Goal: Task Accomplishment & Management: Manage account settings

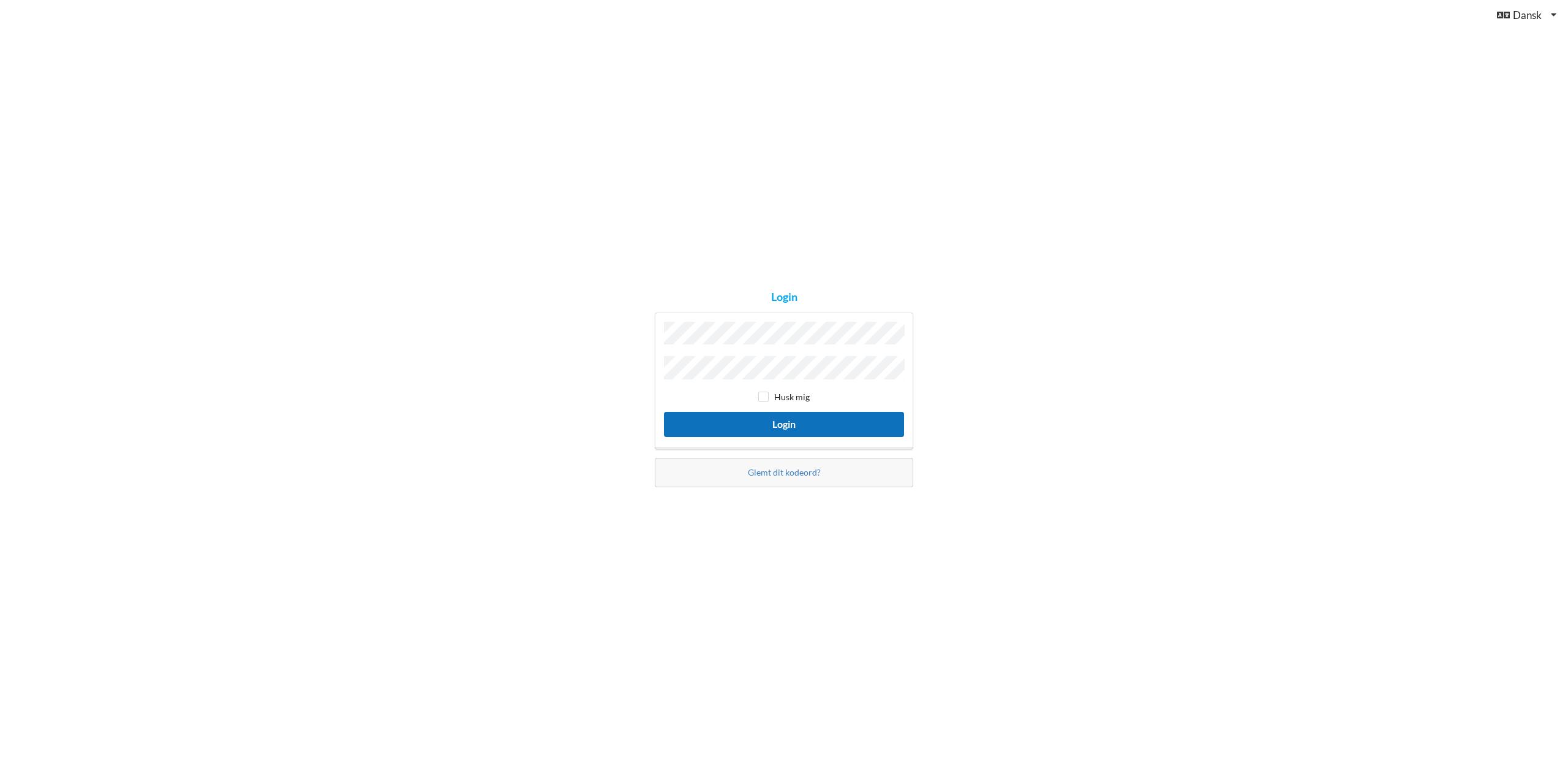
click at [776, 417] on button "Login" at bounding box center [784, 424] width 240 height 25
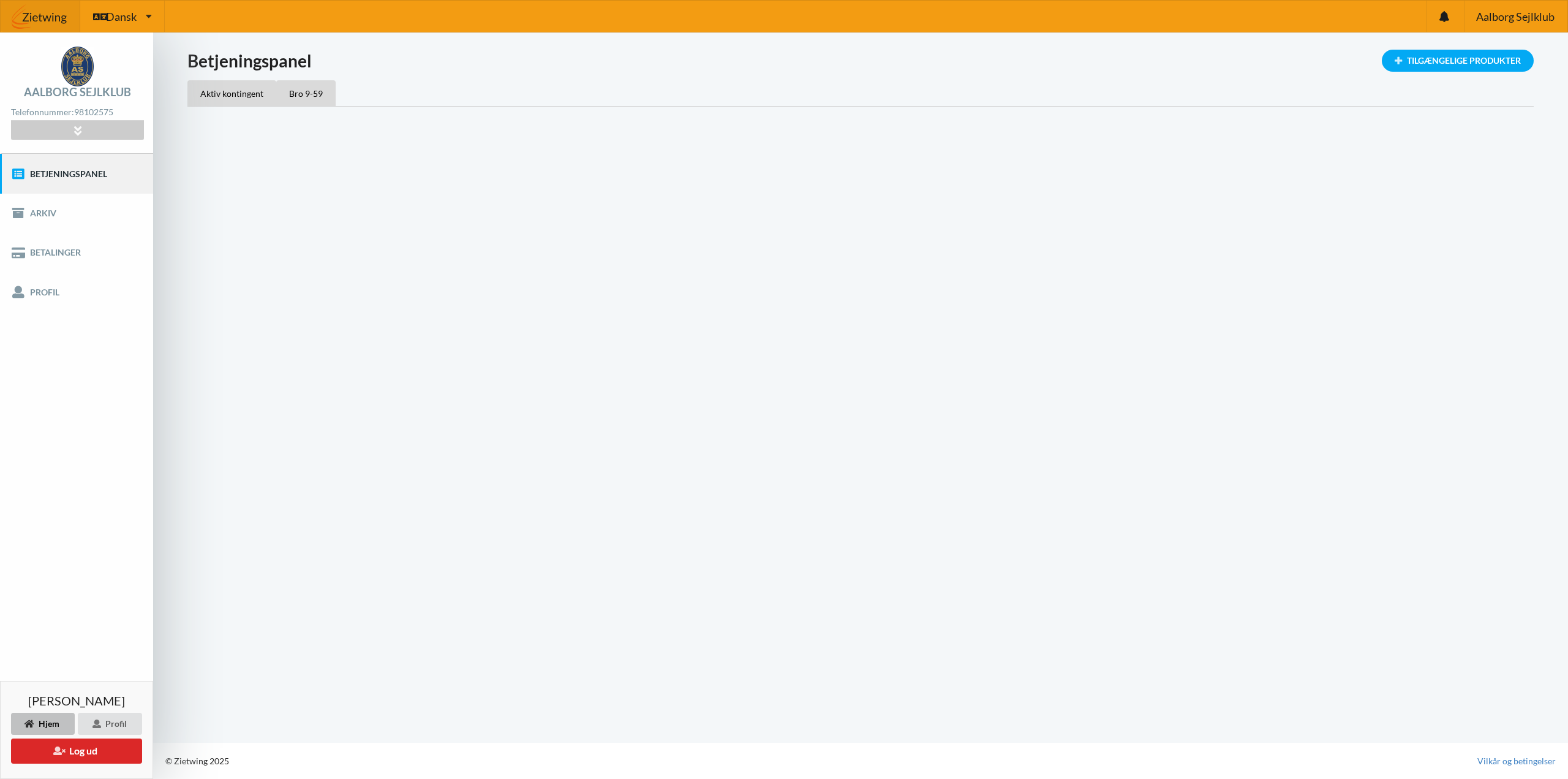
click at [776, 417] on div "Indlæser... Tilgængelige Produkter Betjeningspanel Aktiv kontingent Bro 9-59" at bounding box center [861, 388] width 1415 height 711
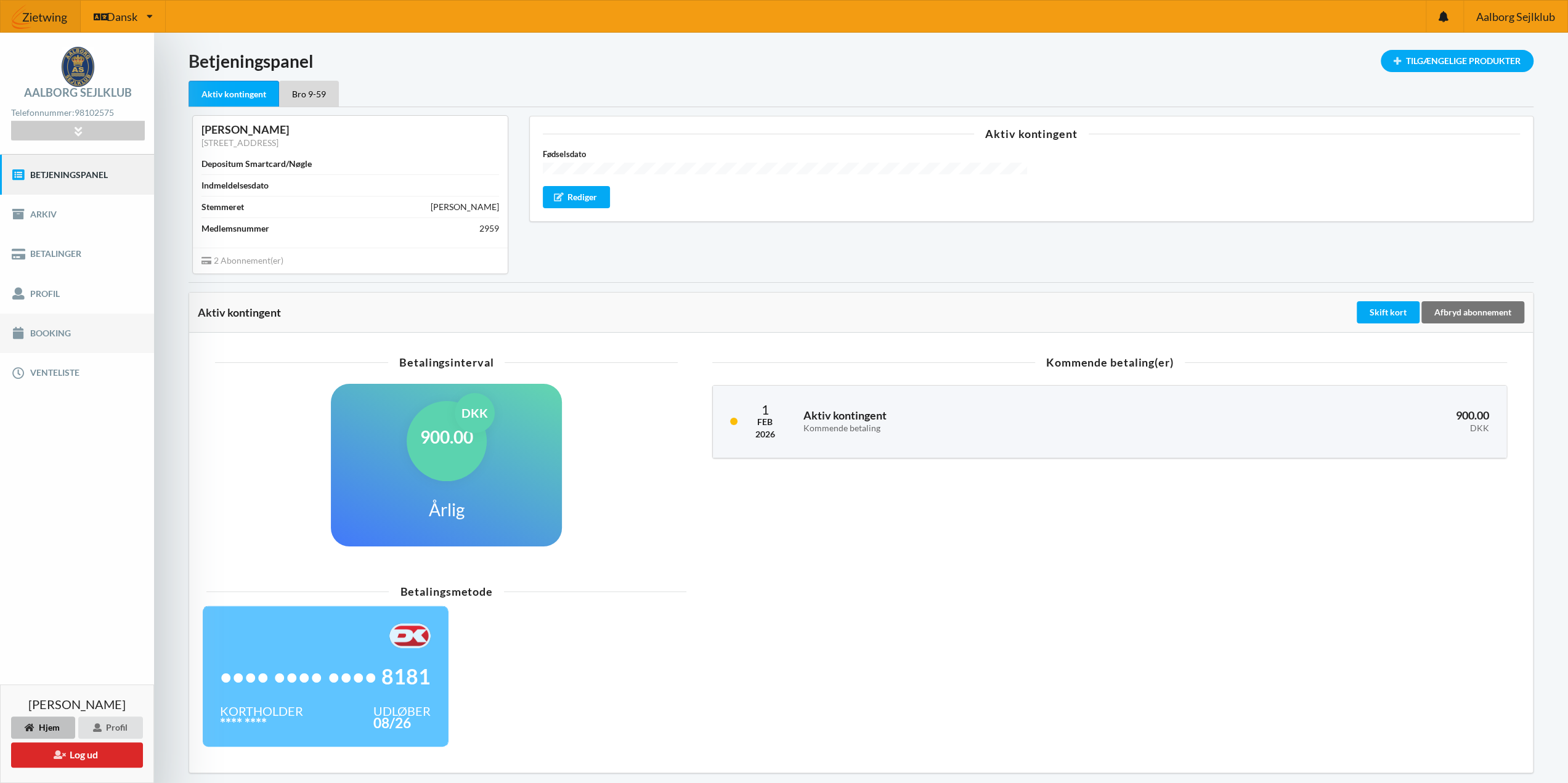
click at [48, 335] on link "Booking" at bounding box center [77, 333] width 154 height 39
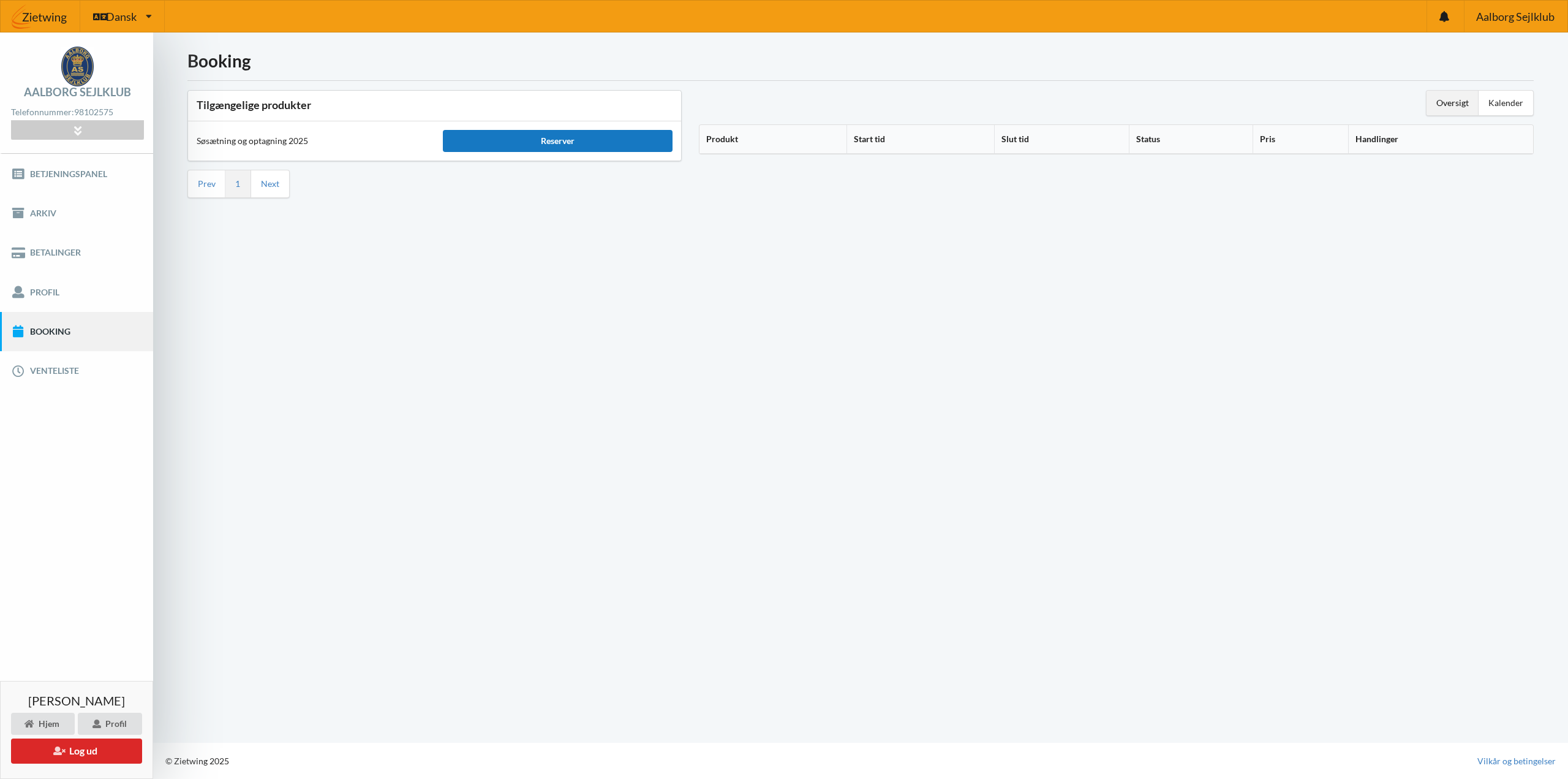
click at [590, 139] on div "Reserver" at bounding box center [557, 141] width 229 height 22
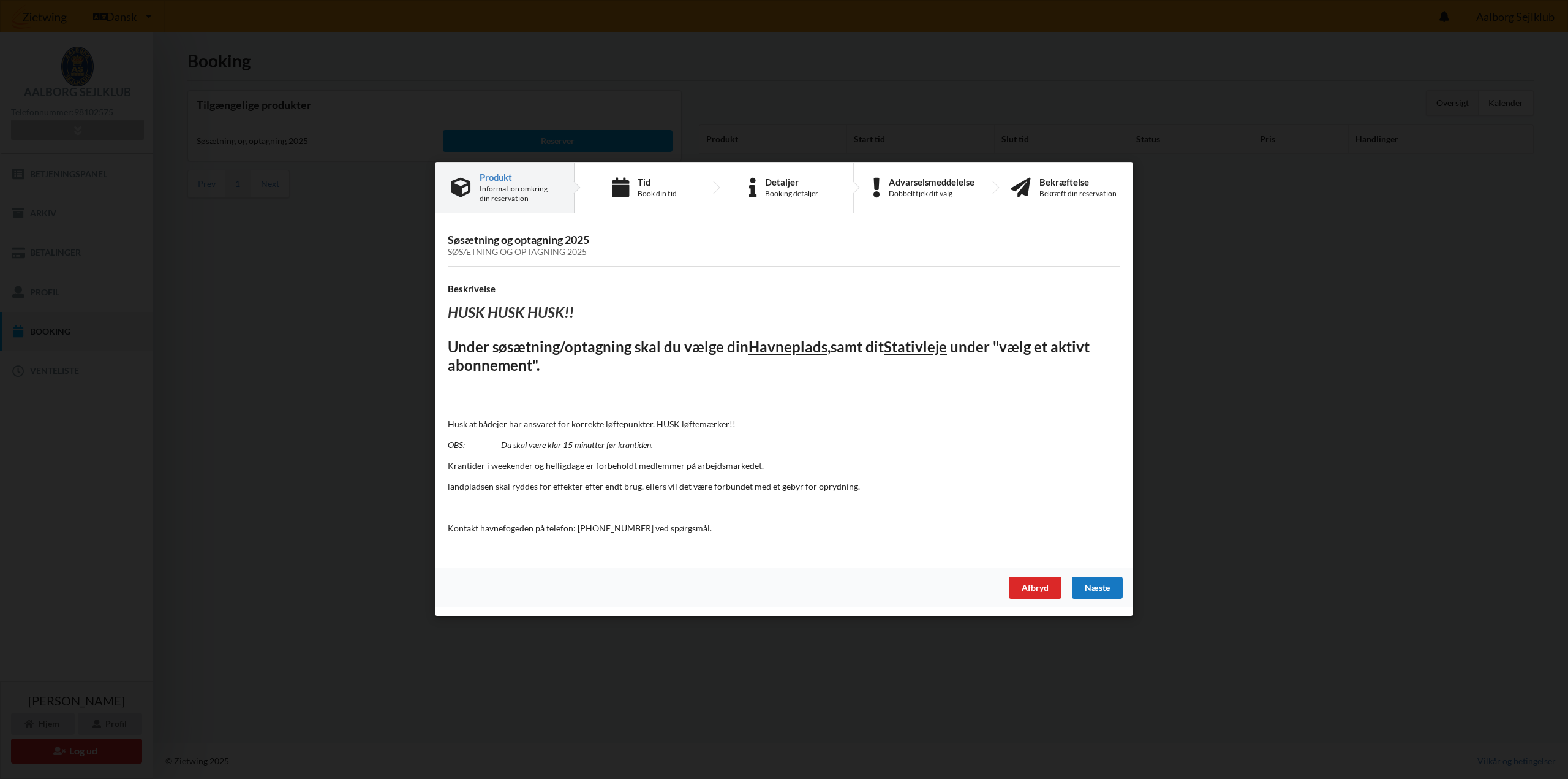
click at [1097, 587] on div "Næste" at bounding box center [1097, 589] width 51 height 22
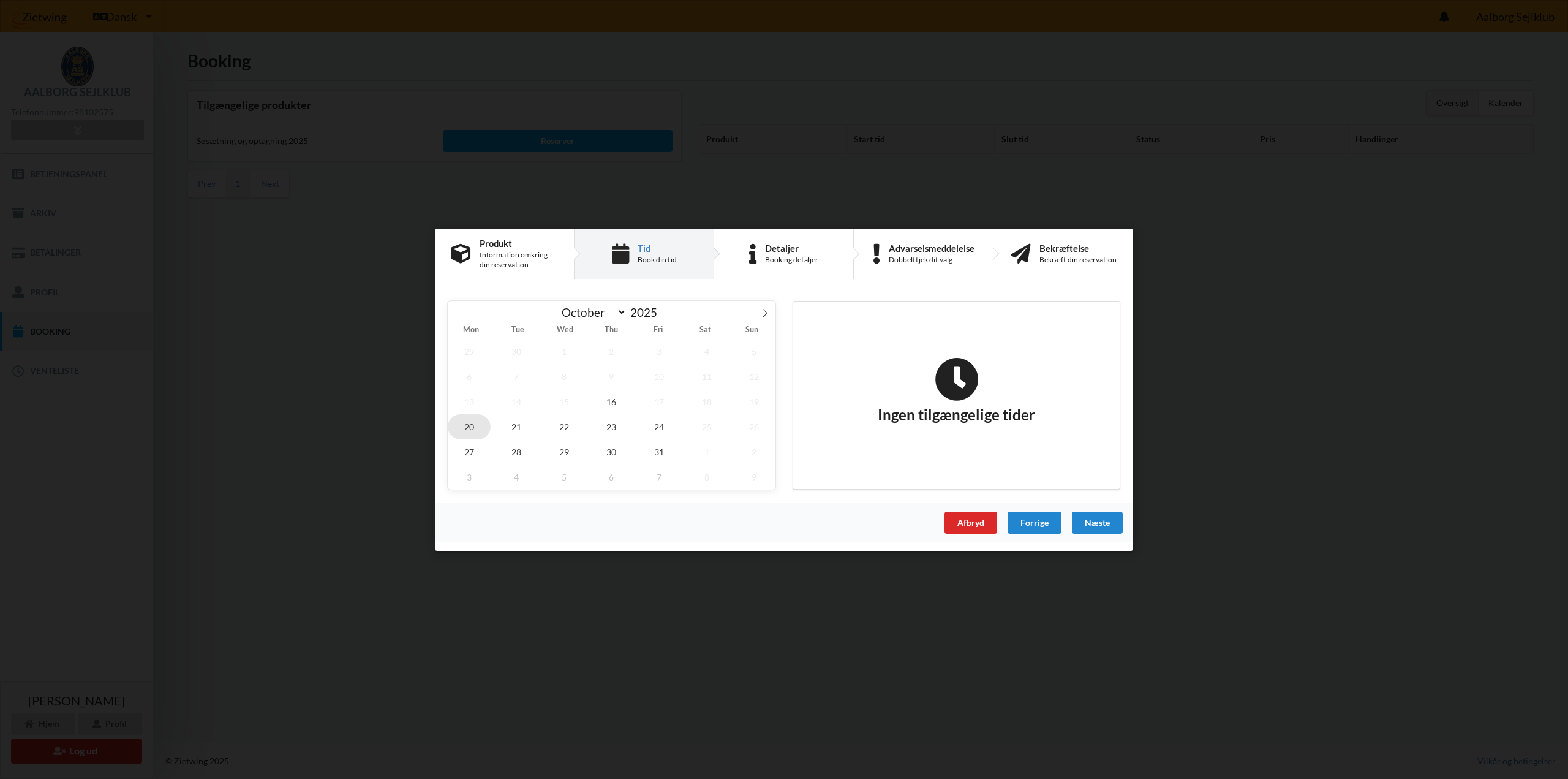
click at [462, 426] on span "20" at bounding box center [469, 426] width 43 height 25
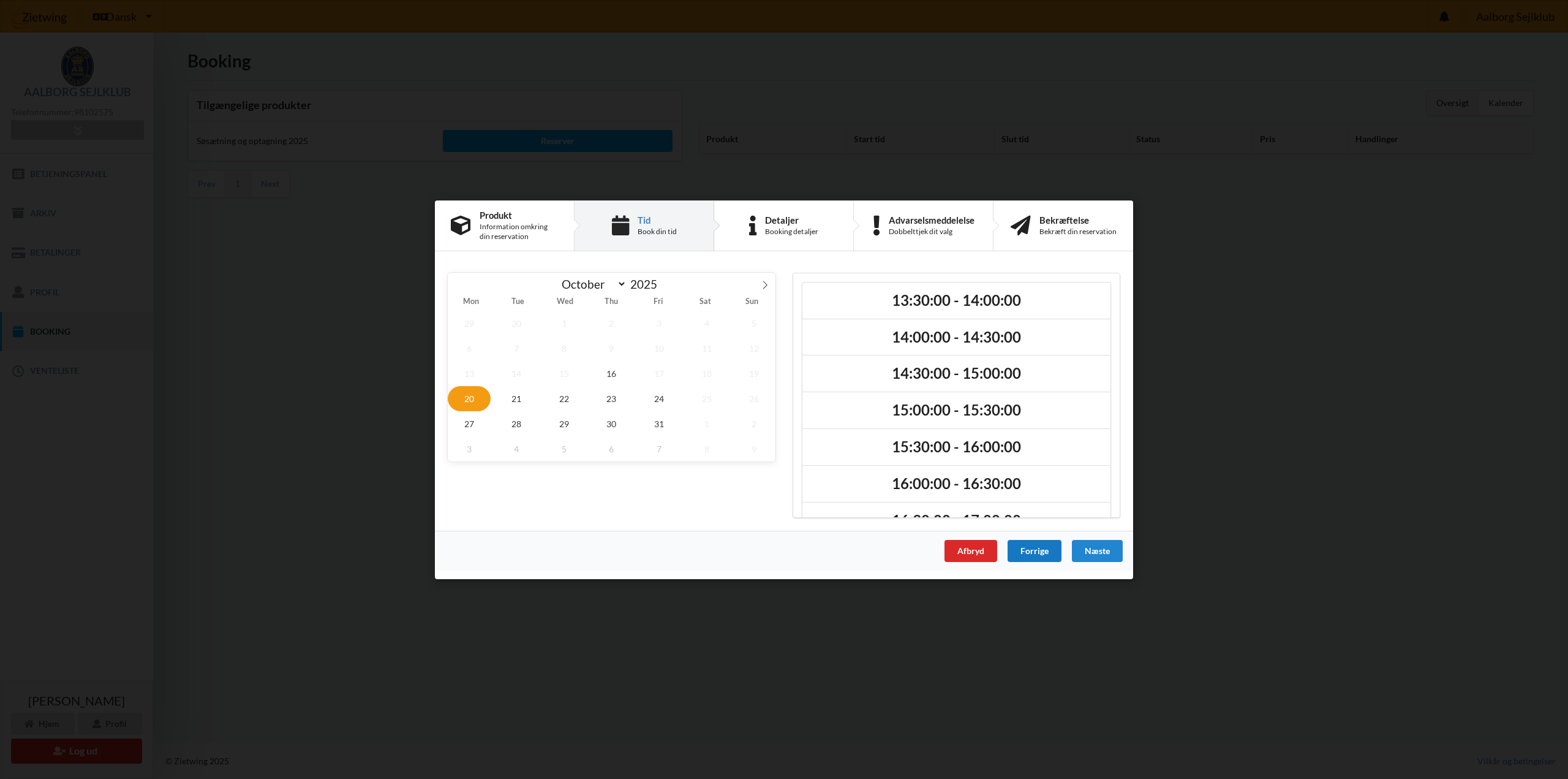
click at [1041, 548] on div "Forrige" at bounding box center [1035, 550] width 54 height 22
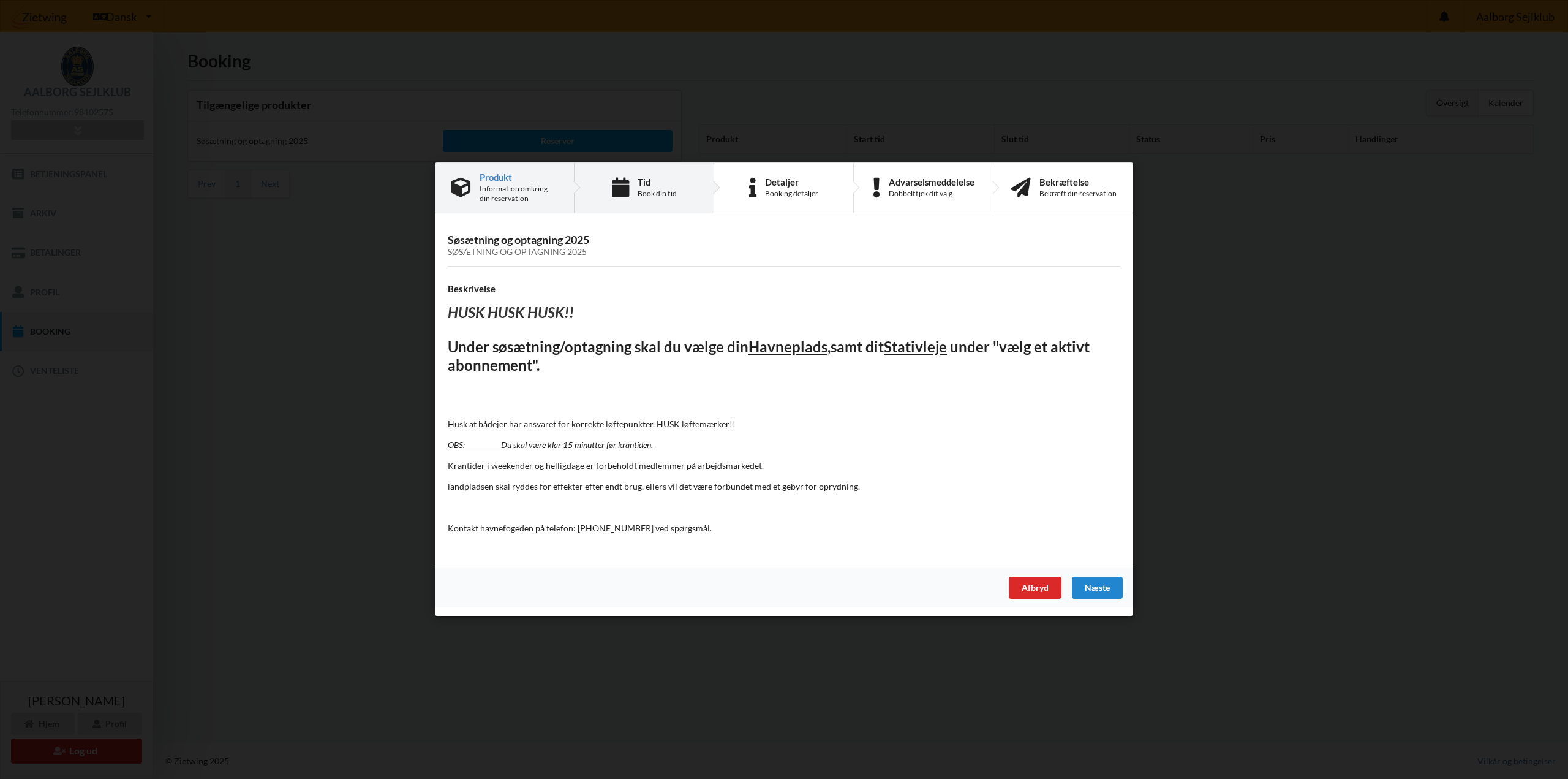
click at [641, 184] on div "Tid" at bounding box center [657, 182] width 39 height 9
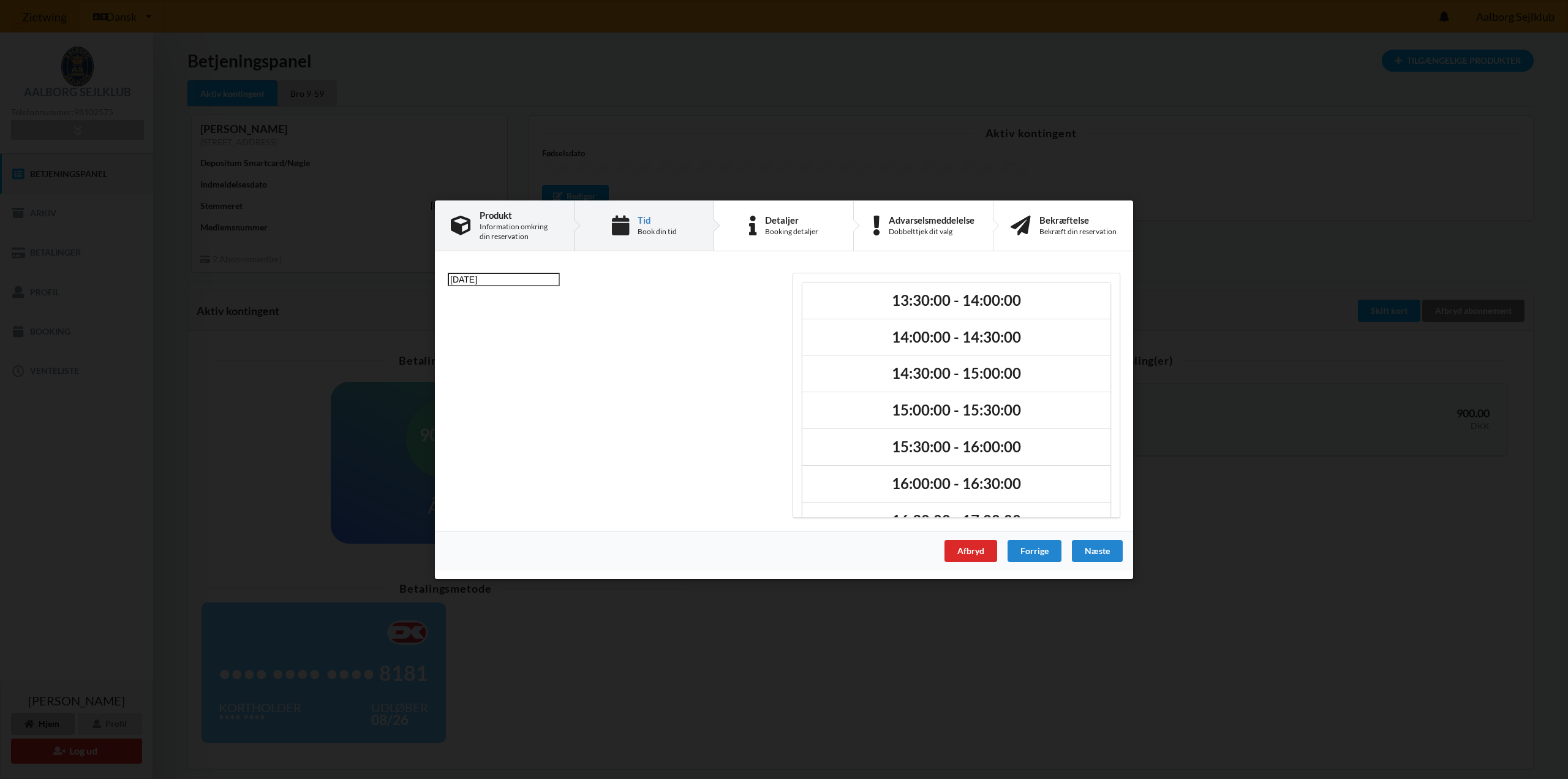
click at [498, 235] on div "Information omkring din reservation" at bounding box center [519, 231] width 78 height 20
click at [625, 230] on icon at bounding box center [621, 226] width 17 height 20
click at [974, 554] on div "Afbryd" at bounding box center [971, 550] width 53 height 22
click at [972, 550] on div "Afbryd" at bounding box center [971, 550] width 53 height 22
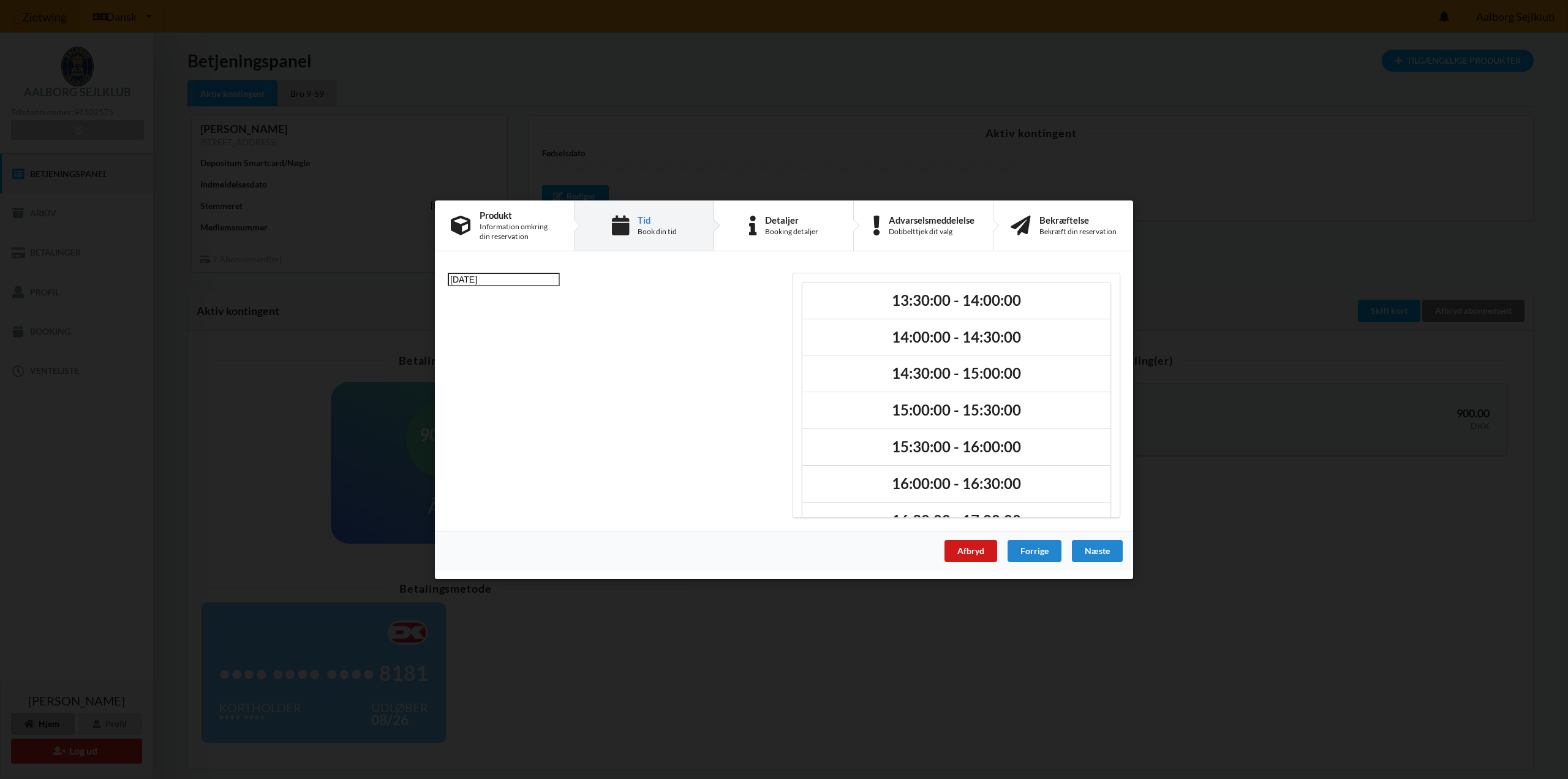
click at [972, 550] on div "Afbryd" at bounding box center [971, 550] width 53 height 22
click at [972, 549] on div "Afbryd" at bounding box center [971, 550] width 53 height 22
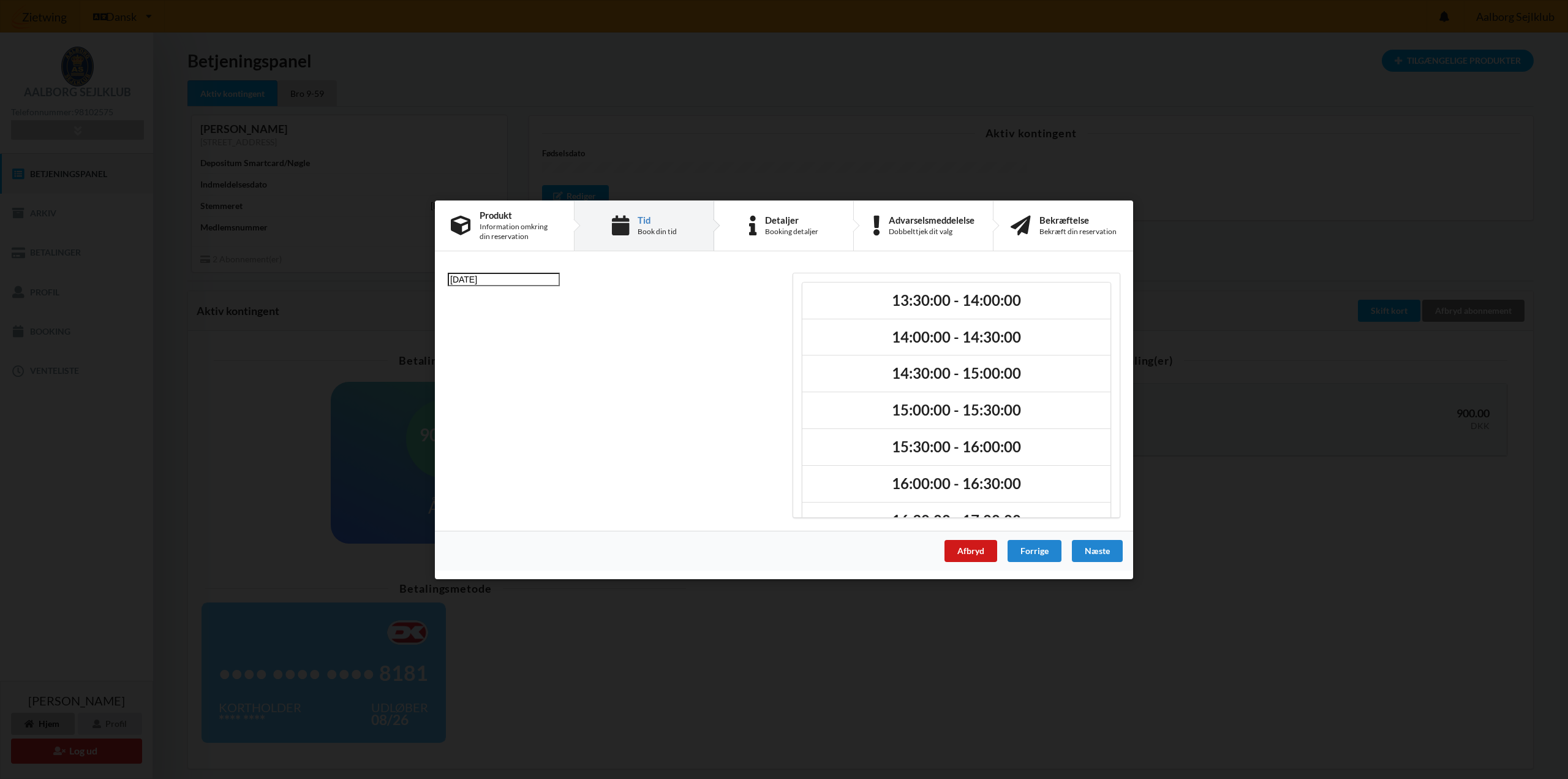
click at [972, 549] on div "Afbryd" at bounding box center [971, 550] width 53 height 22
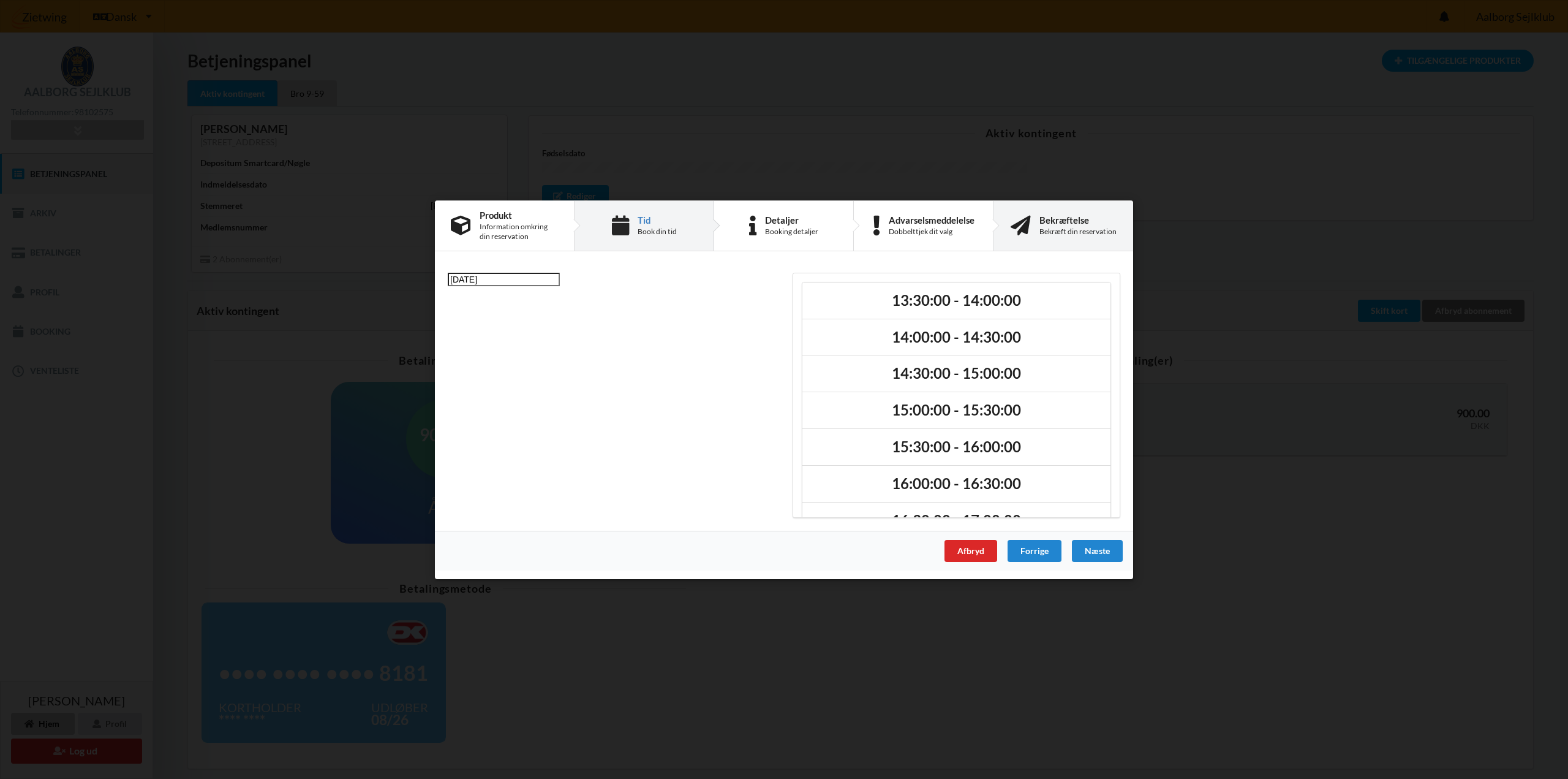
click at [1068, 225] on div "Bekræftelse Bekræft din reservation" at bounding box center [1078, 225] width 77 height 22
click at [1204, 195] on div "Er du sikker på du vil logge ud? Nej Ja Vilkår og betingelser Brugerbetingelser…" at bounding box center [784, 390] width 1568 height 779
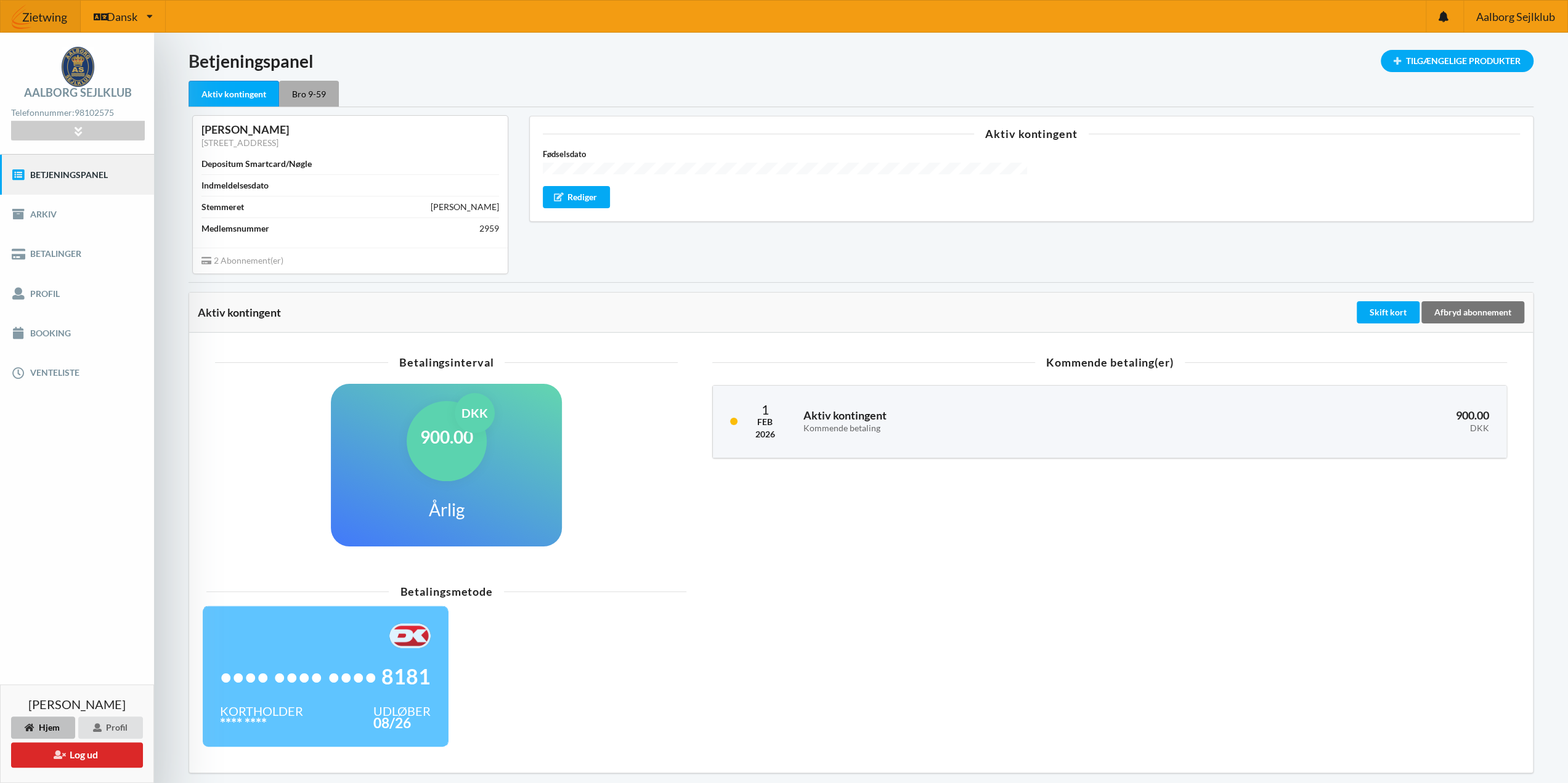
click at [308, 94] on div "Bro 9-59" at bounding box center [309, 93] width 60 height 26
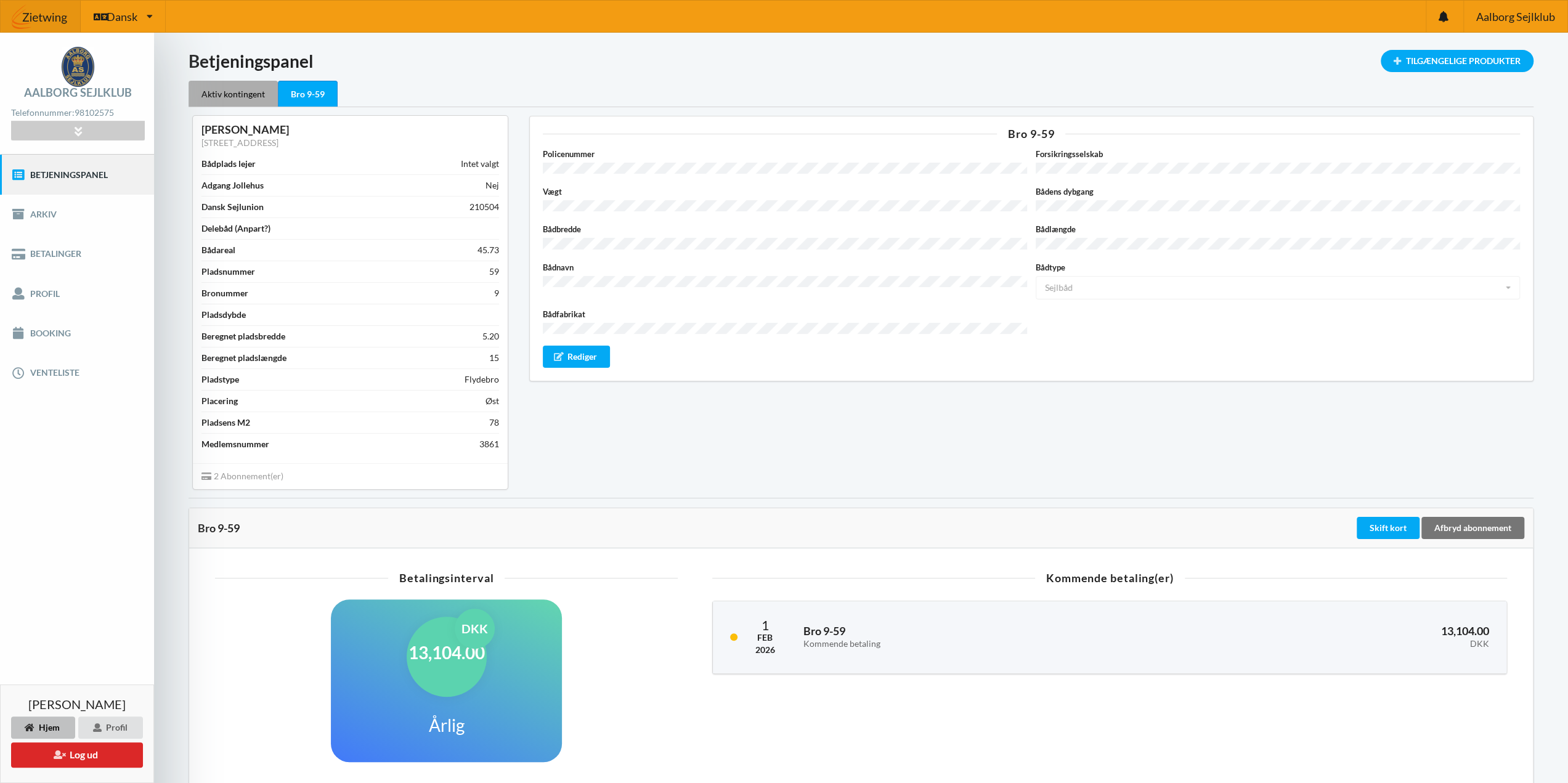
click at [218, 92] on div "Aktiv kontingent" at bounding box center [233, 93] width 89 height 26
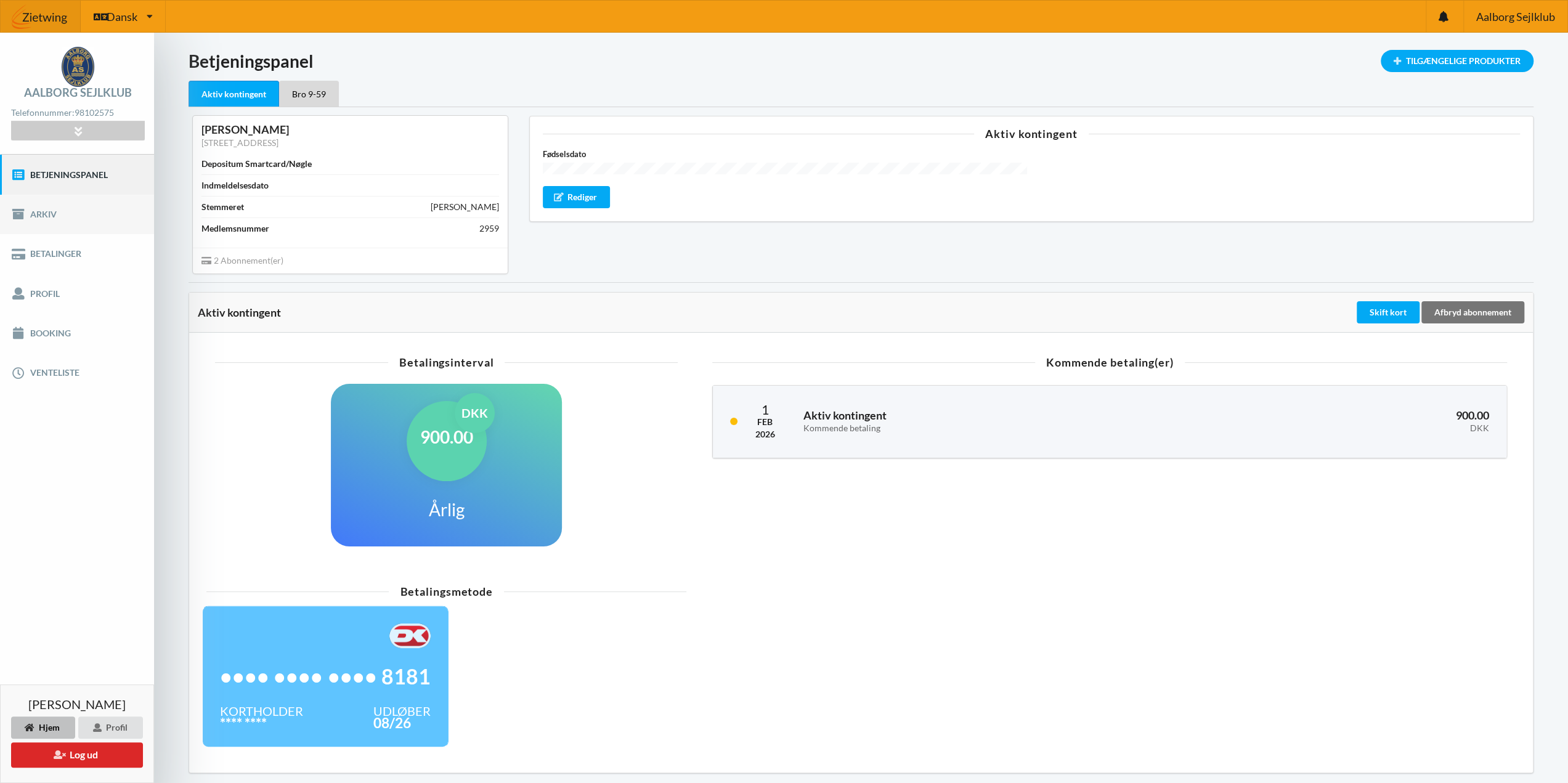
click at [23, 213] on icon at bounding box center [18, 214] width 14 height 12
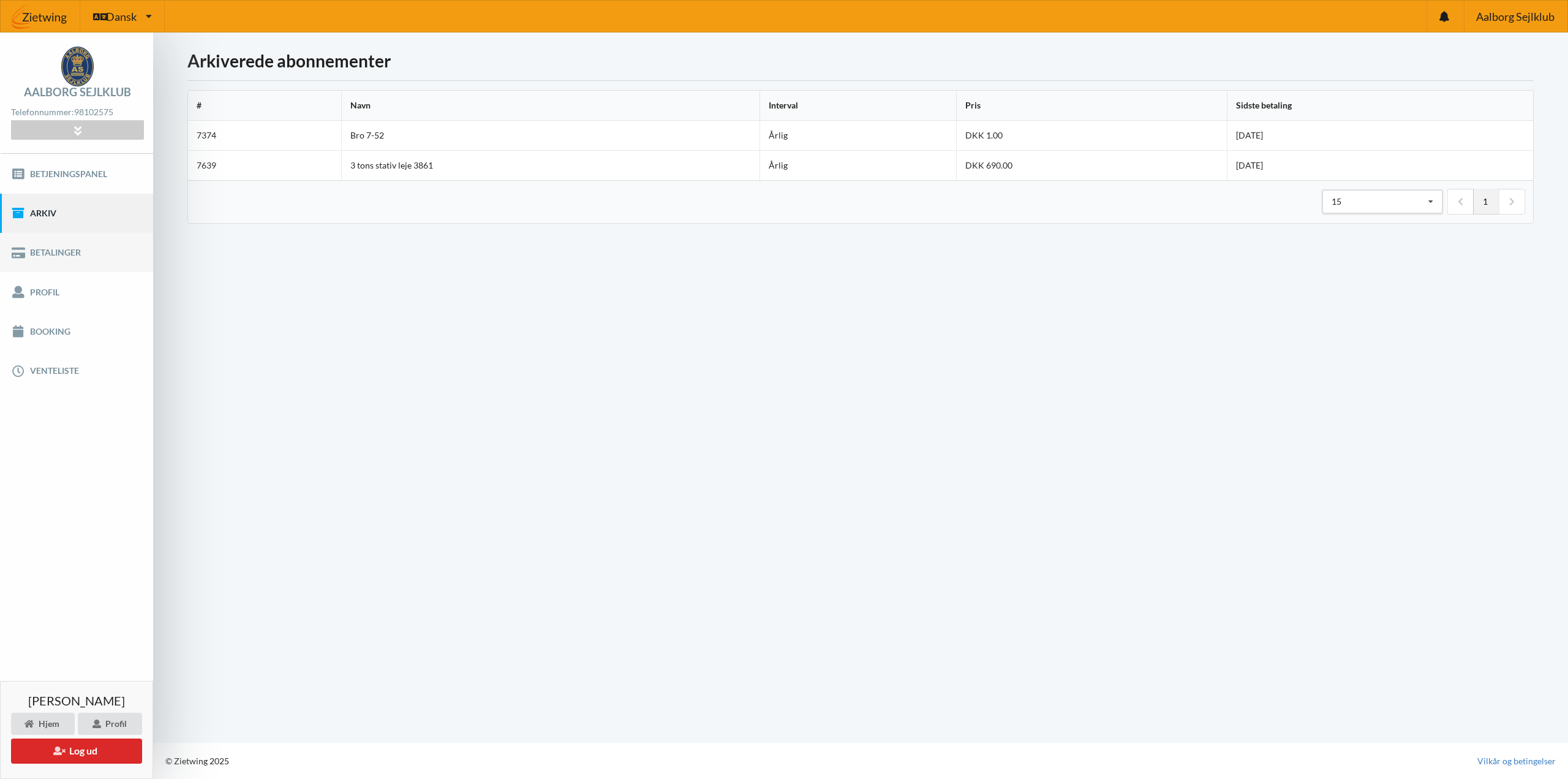
click at [38, 249] on link "Betalinger" at bounding box center [76, 253] width 153 height 39
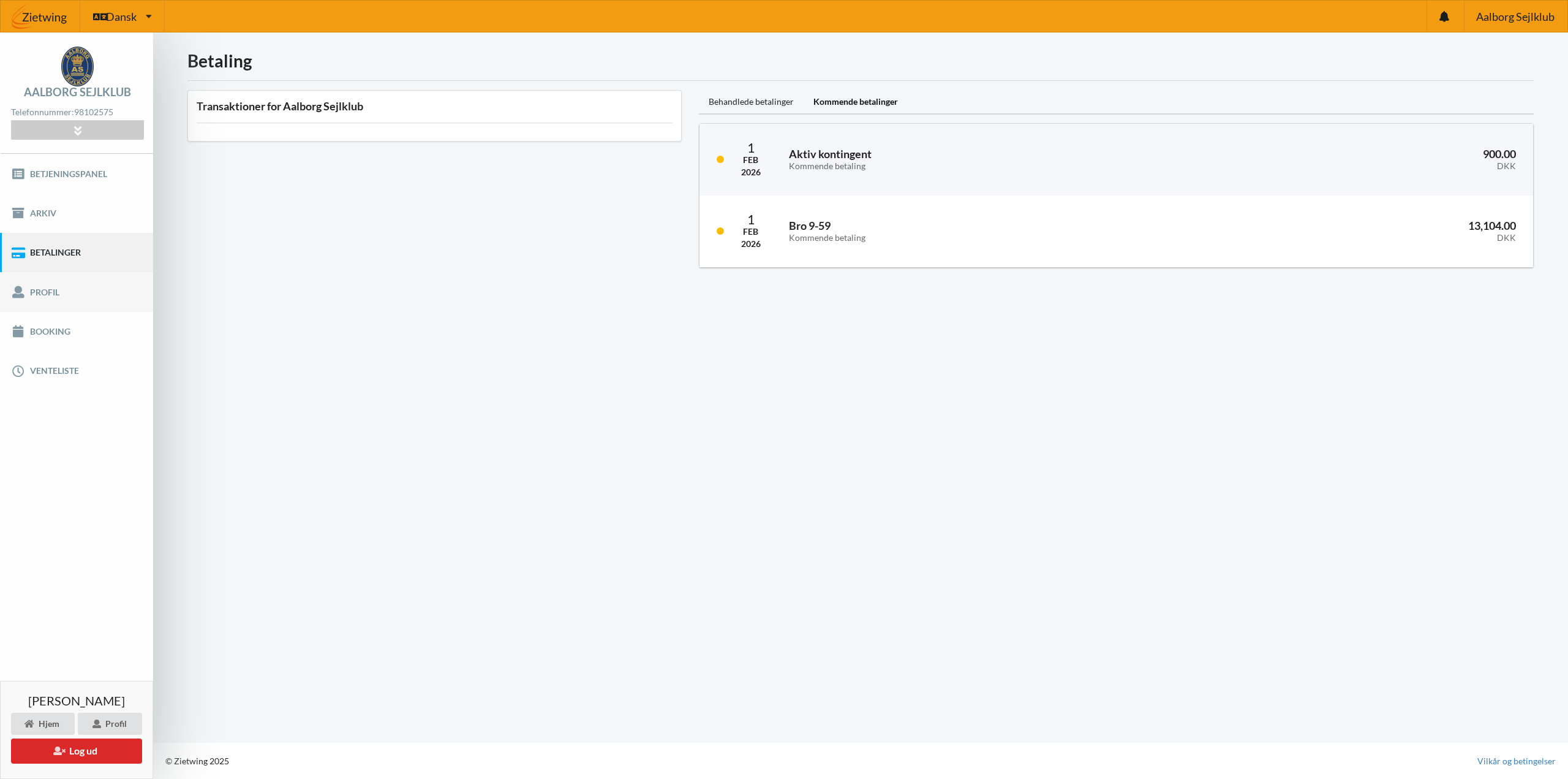
click at [37, 288] on link "Profil" at bounding box center [76, 292] width 153 height 39
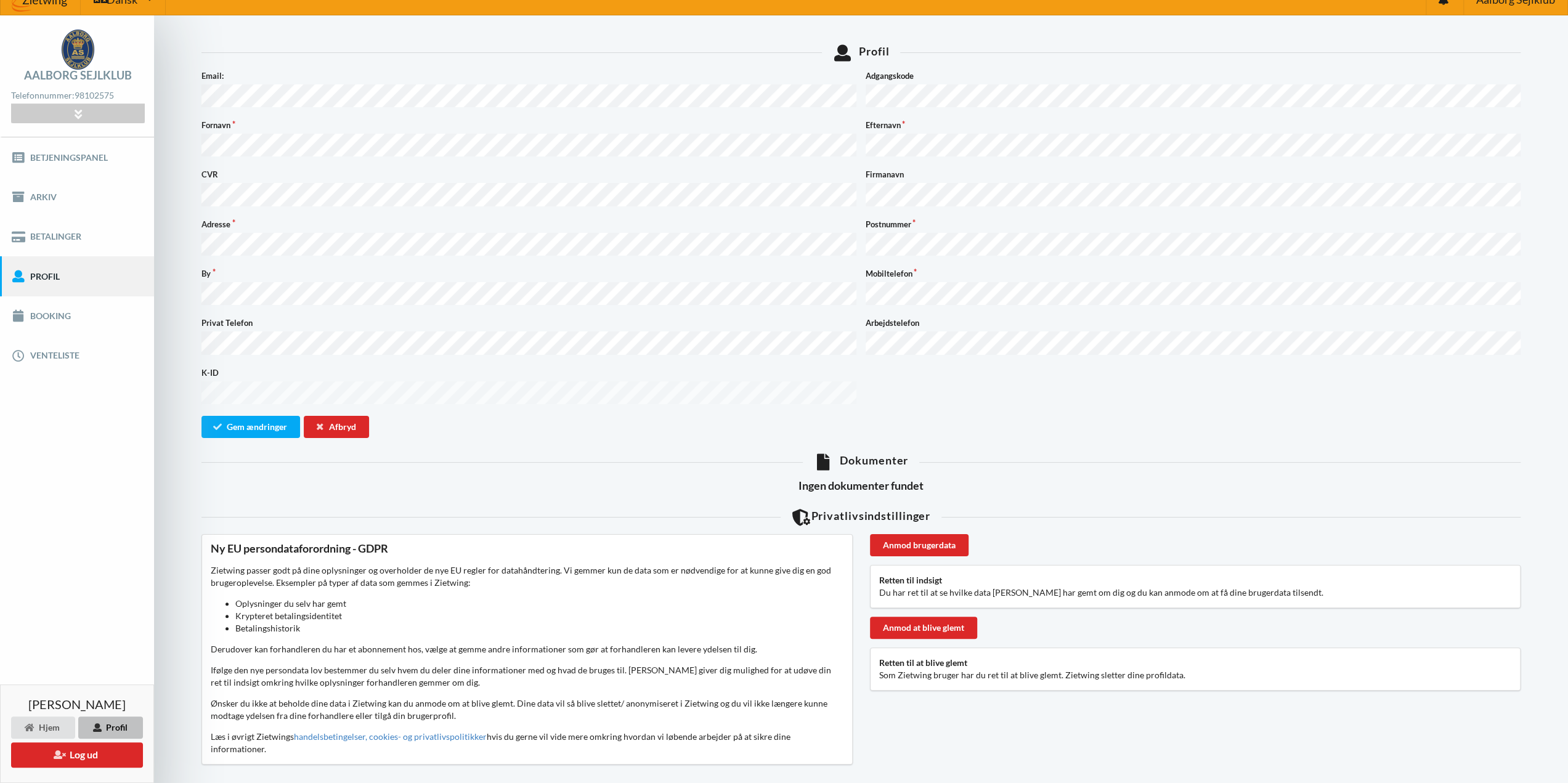
scroll to position [31, 0]
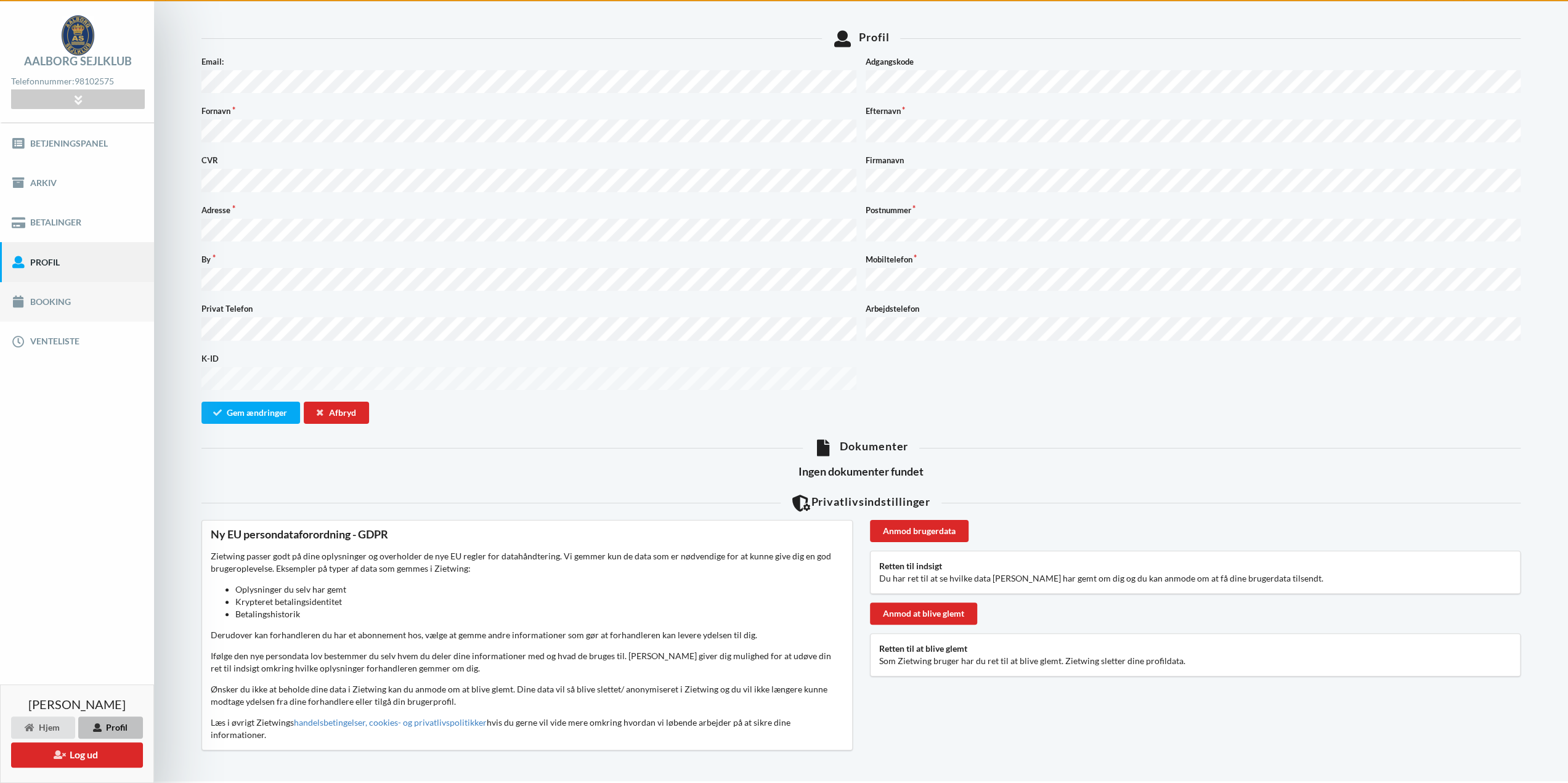
click at [53, 305] on link "Booking" at bounding box center [77, 302] width 154 height 39
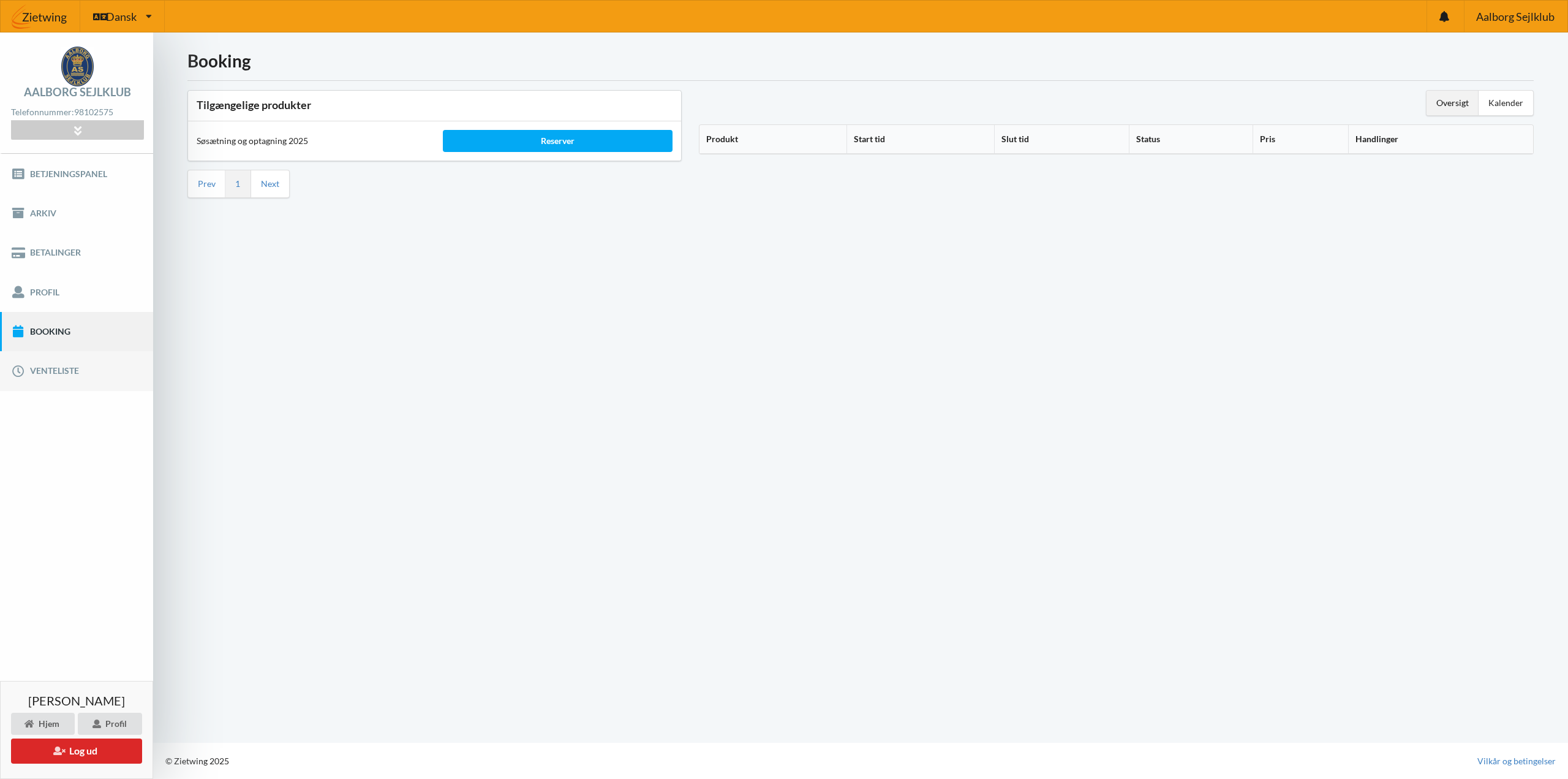
click at [33, 368] on link "Venteliste" at bounding box center [76, 371] width 153 height 39
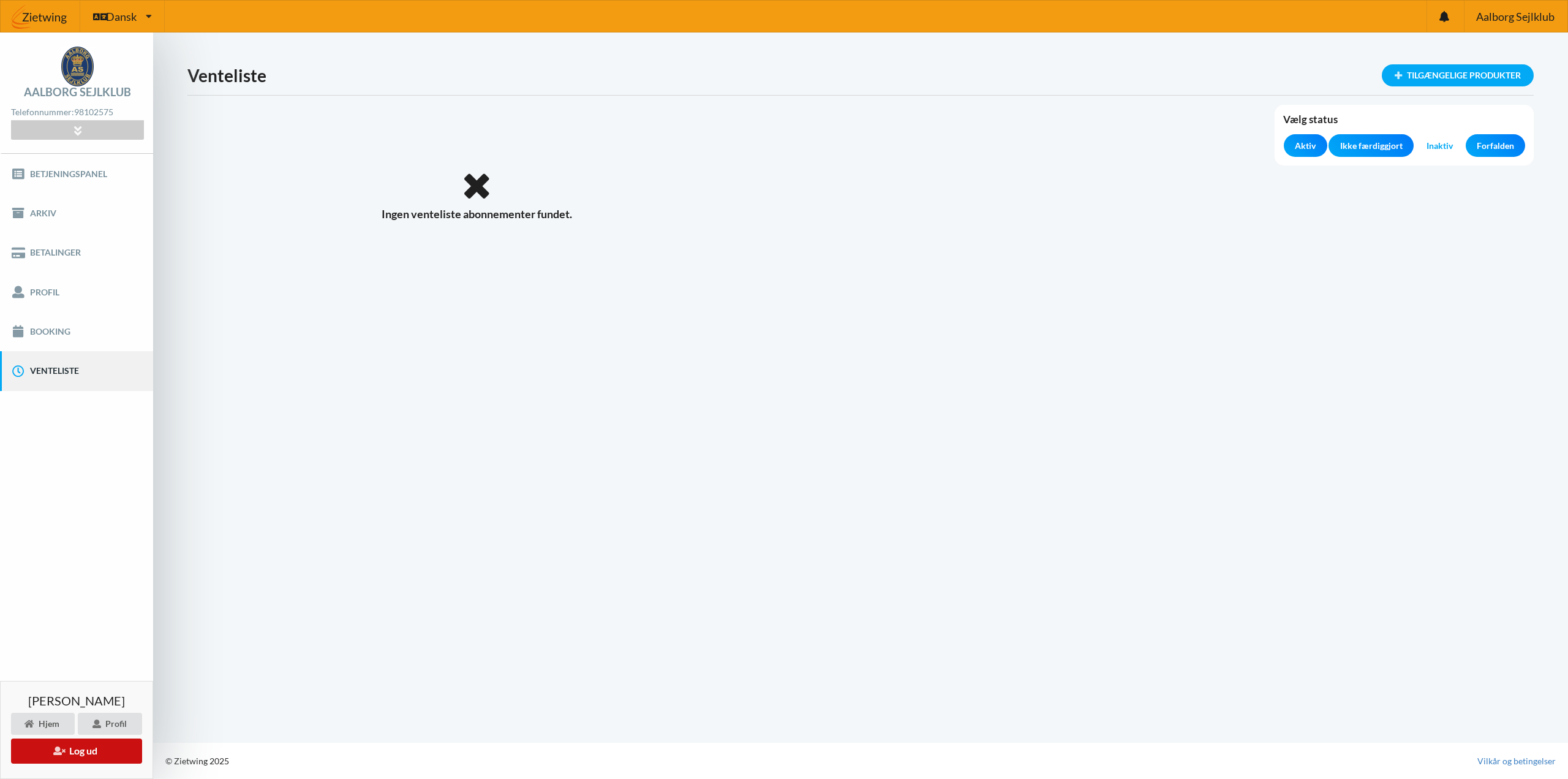
click at [70, 746] on button "Log ud" at bounding box center [76, 751] width 131 height 25
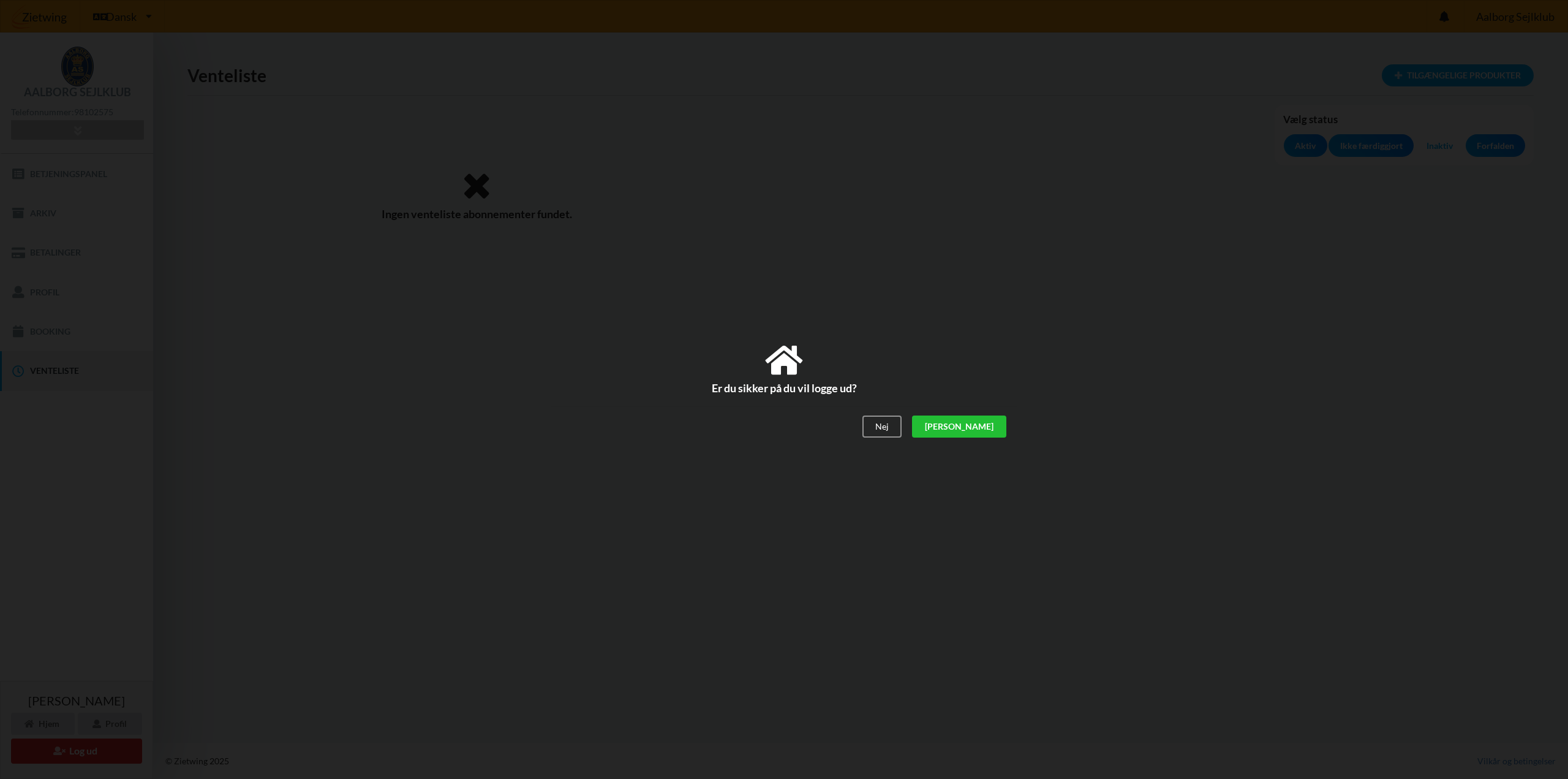
click at [986, 428] on div "[PERSON_NAME]" at bounding box center [959, 427] width 94 height 22
